Goal: Transaction & Acquisition: Subscribe to service/newsletter

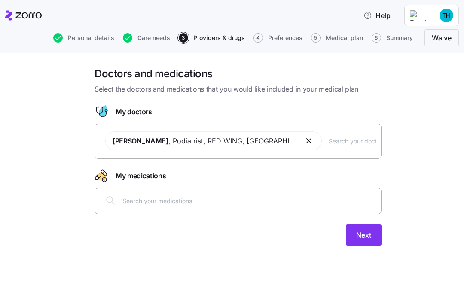
click at [323, 41] on button "5 Medical plan" at bounding box center [337, 37] width 52 height 9
click at [324, 34] on button "5 Medical plan" at bounding box center [337, 37] width 52 height 9
click at [351, 238] on button "Next" at bounding box center [364, 235] width 36 height 22
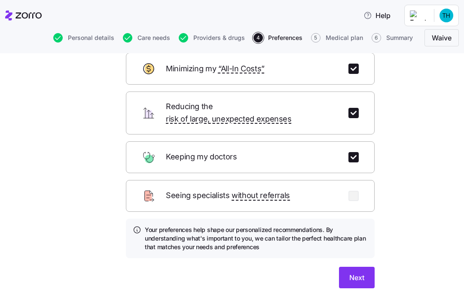
scroll to position [50, 0]
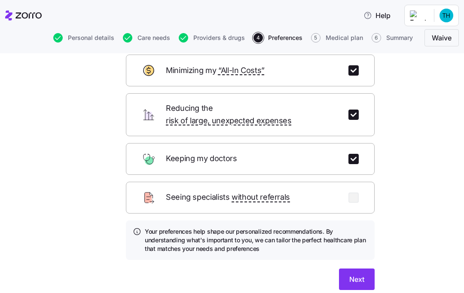
click at [350, 274] on span "Next" at bounding box center [357, 279] width 15 height 10
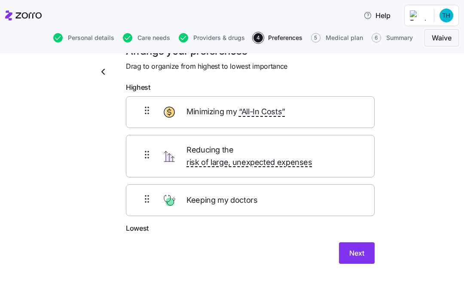
click at [361, 248] on span "Next" at bounding box center [357, 253] width 15 height 10
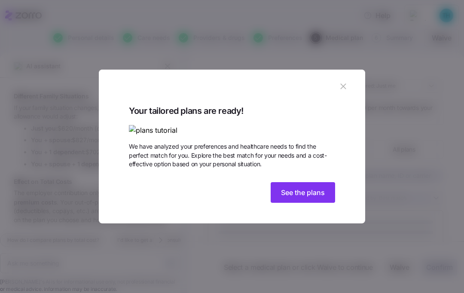
scroll to position [309, 0]
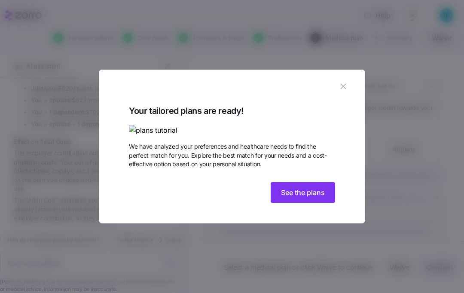
click at [290, 198] on span "See the plans" at bounding box center [303, 193] width 44 height 10
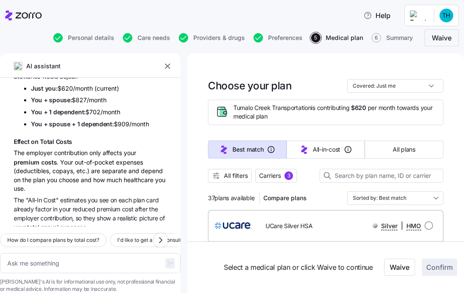
type textarea "x"
click at [170, 66] on icon "button" at bounding box center [167, 66] width 9 height 9
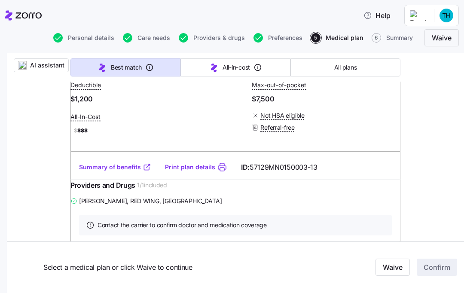
scroll to position [1377, 0]
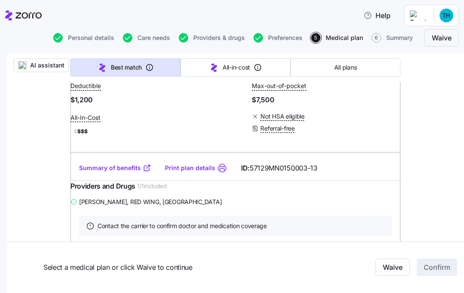
click at [218, 68] on icon "button" at bounding box center [214, 67] width 10 height 10
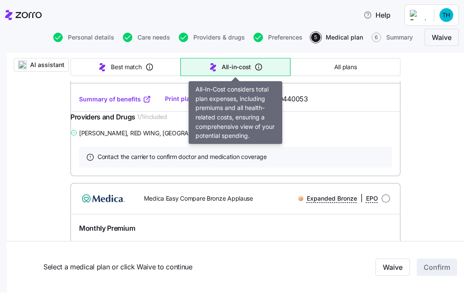
scroll to position [599, 0]
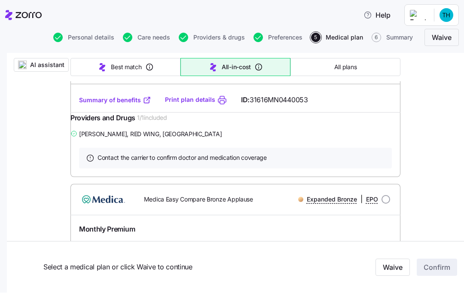
click at [356, 74] on div "Deductible $7,000 Max-out-of-pocket $9,200 All-In-Cost $$$ $ Not HSA eligible R…" at bounding box center [236, 41] width 330 height 66
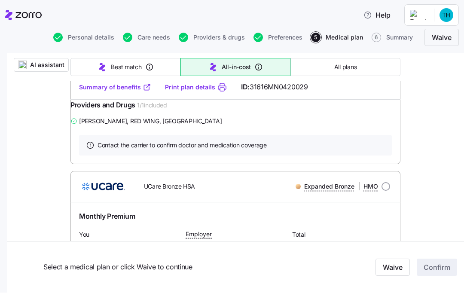
scroll to position [2313, 0]
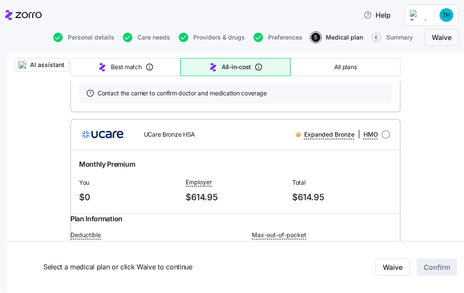
scroll to position [2364, 0]
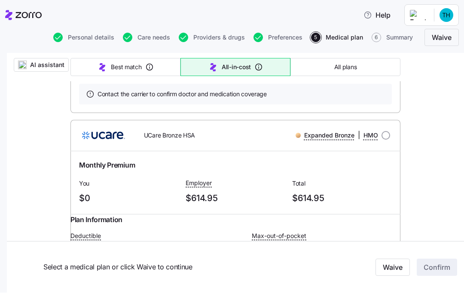
click at [108, 41] on link "Summary of benefits" at bounding box center [115, 36] width 72 height 9
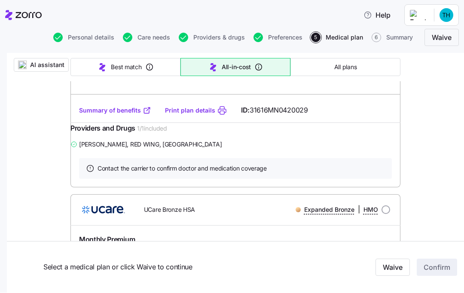
scroll to position [2288, 0]
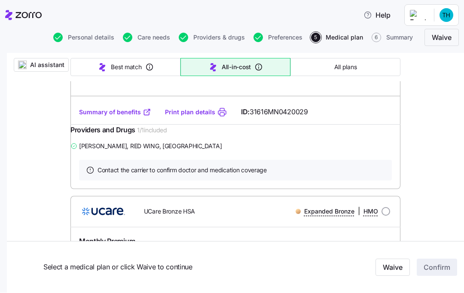
click at [102, 65] on icon "button" at bounding box center [102, 68] width 6 height 8
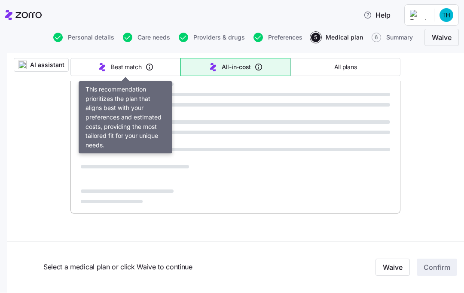
type input "Sorted by: Best match"
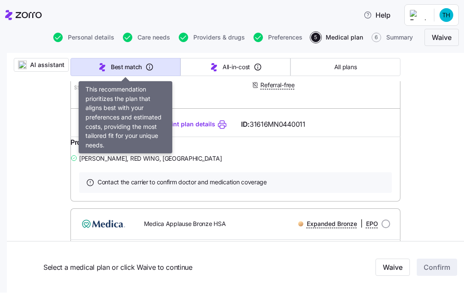
click at [90, 72] on button "Best match" at bounding box center [126, 67] width 110 height 18
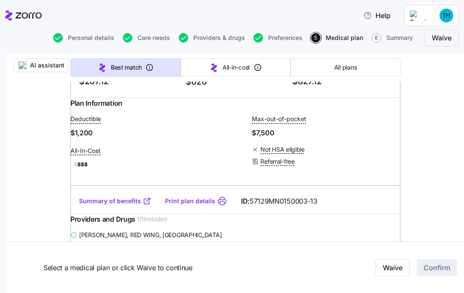
scroll to position [1340, 0]
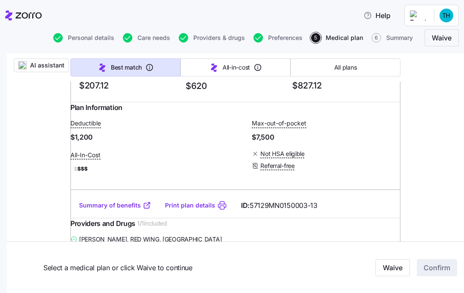
click at [390, 25] on input "radio" at bounding box center [386, 20] width 9 height 9
radio input "true"
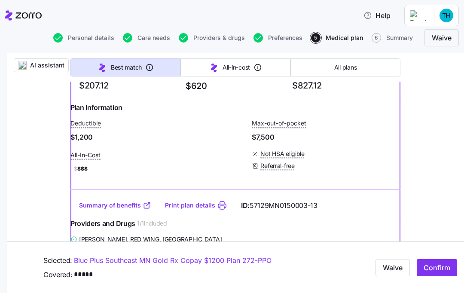
click at [422, 263] on button "Confirm" at bounding box center [437, 267] width 40 height 17
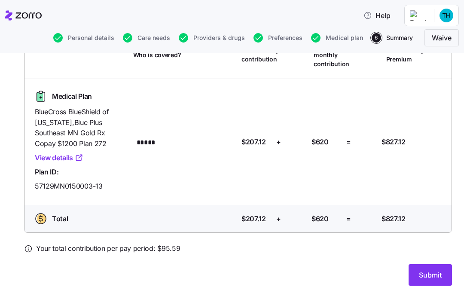
scroll to position [82, 0]
click at [436, 274] on span "Submit" at bounding box center [430, 276] width 23 height 10
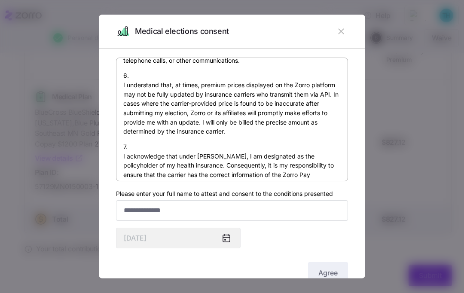
scroll to position [590, 0]
click at [130, 216] on input "Please enter your full name to attest and consent to the conditions presented" at bounding box center [232, 210] width 232 height 21
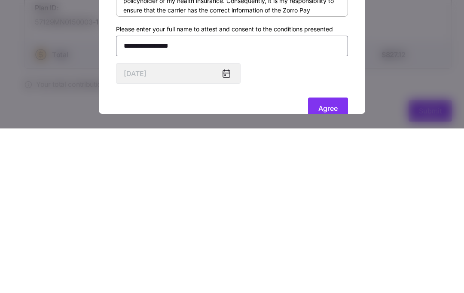
type input "**********"
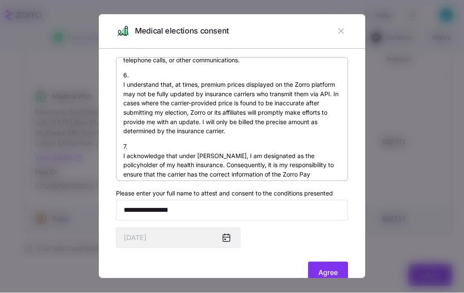
click at [338, 270] on span "Agree" at bounding box center [328, 273] width 19 height 10
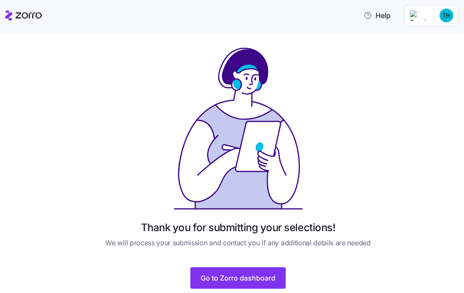
click at [274, 279] on span "Go to Zorro dashboard" at bounding box center [238, 278] width 75 height 10
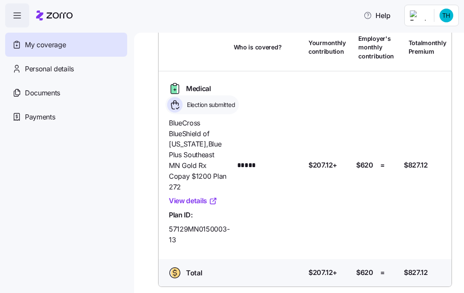
scroll to position [49, 0]
click at [40, 71] on span "Personal details" at bounding box center [49, 69] width 49 height 11
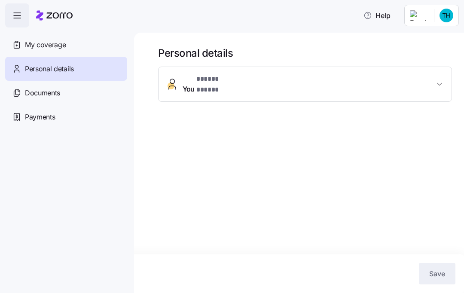
click at [443, 82] on icon "button" at bounding box center [440, 84] width 9 height 9
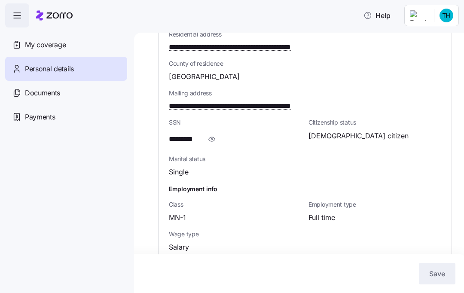
scroll to position [279, 0]
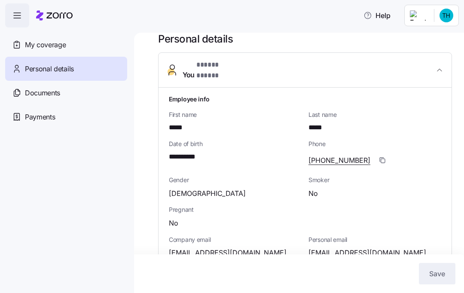
click at [37, 116] on span "Payments" at bounding box center [40, 117] width 30 height 11
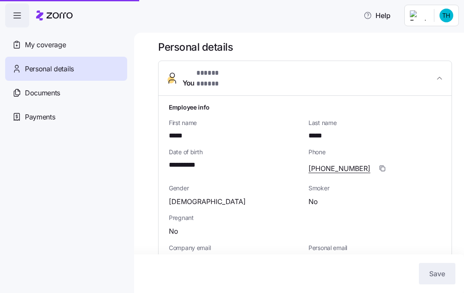
scroll to position [6, 0]
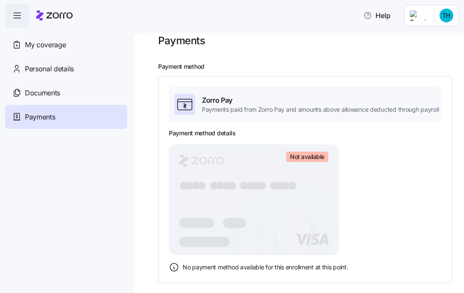
scroll to position [12, 0]
click at [44, 98] on span "Documents" at bounding box center [42, 93] width 35 height 11
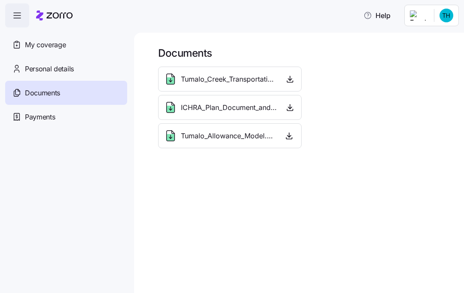
click at [188, 79] on span "Tumalo_Creek_Transportation%2C_LLC_-_Notice_-_2025.pdf" at bounding box center [229, 79] width 96 height 11
click at [197, 108] on span "ICHRA_Plan_Document_and_Summary_Plan_Description_-_2025.pdf" at bounding box center [229, 107] width 96 height 11
click at [286, 108] on icon "button" at bounding box center [290, 107] width 9 height 9
click at [44, 65] on span "Personal details" at bounding box center [49, 69] width 49 height 11
click at [41, 46] on span "My coverage" at bounding box center [45, 45] width 41 height 11
